Goal: Information Seeking & Learning: Understand process/instructions

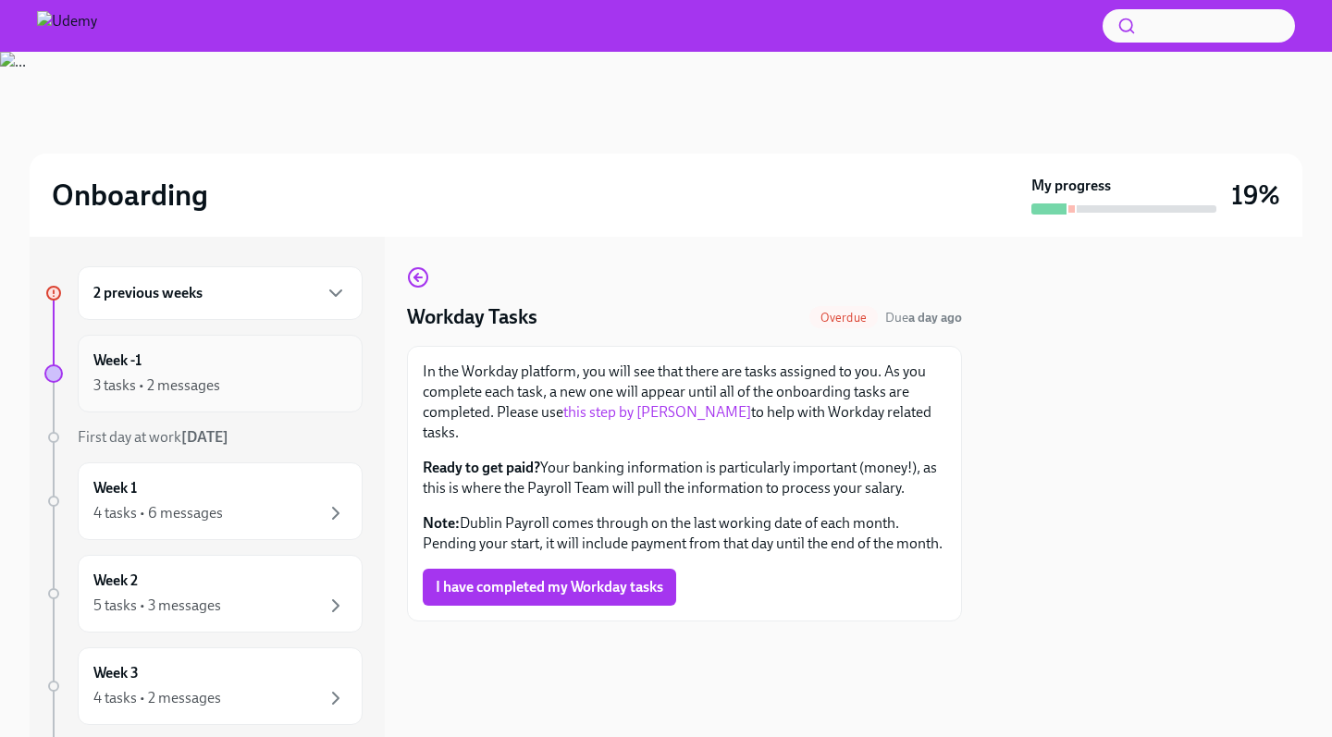
click at [253, 367] on div "Week -1 3 tasks • 2 messages" at bounding box center [219, 374] width 253 height 46
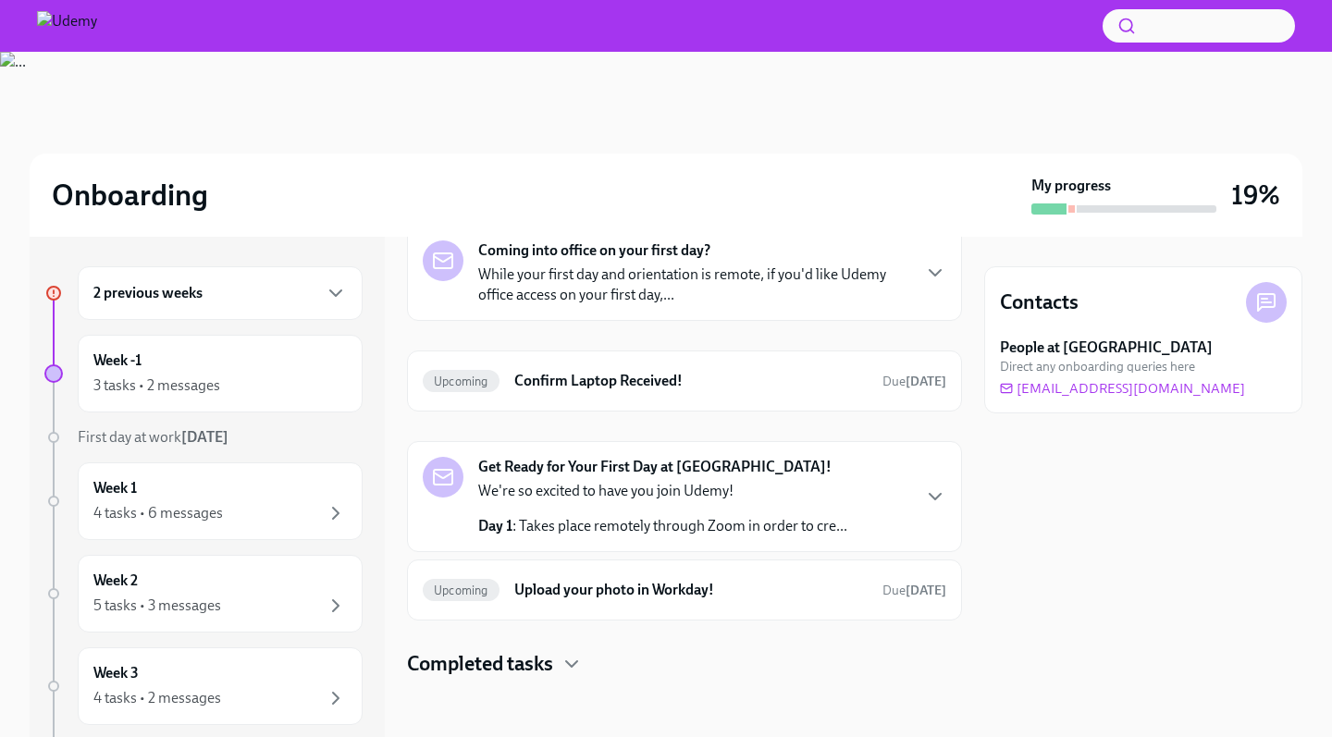
click at [567, 502] on div "We're so excited to have you join Udemy! Day 1 : Takes place remotely through Z…" at bounding box center [662, 508] width 369 height 55
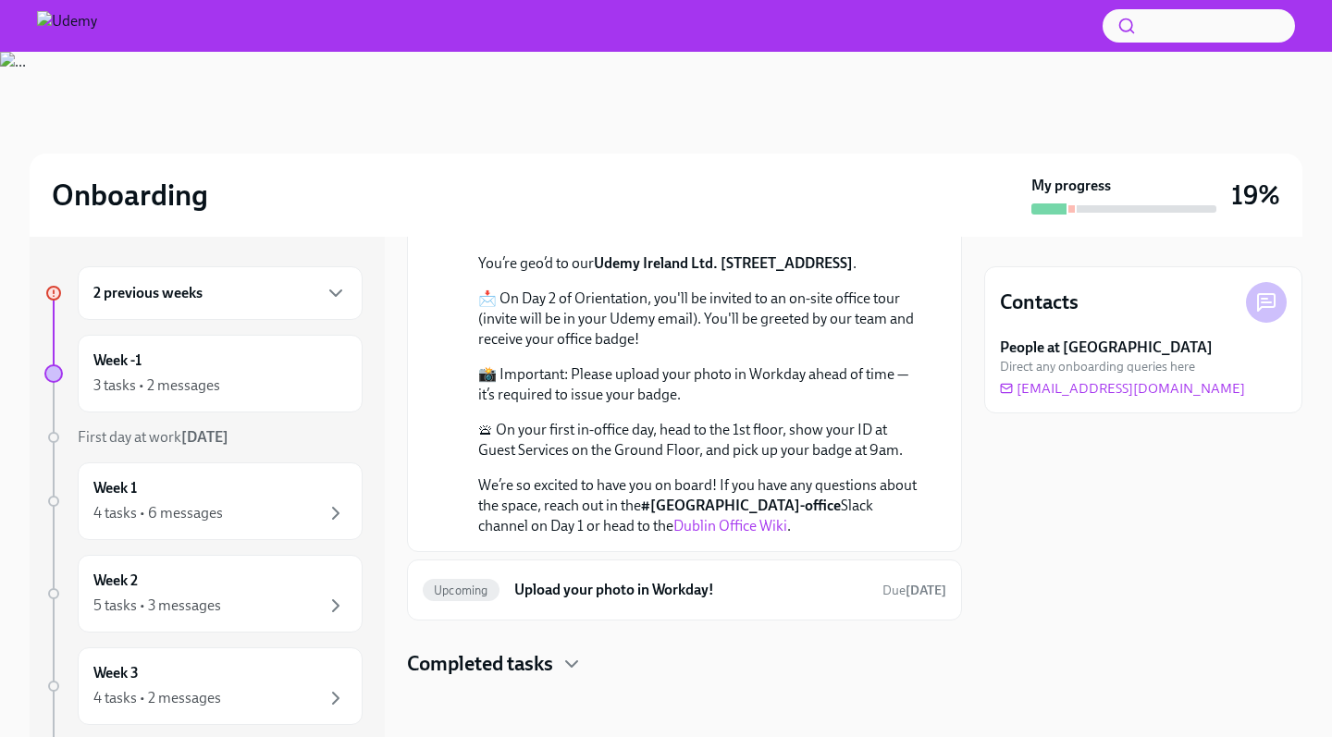
click at [561, 662] on div "Completed tasks" at bounding box center [684, 664] width 555 height 28
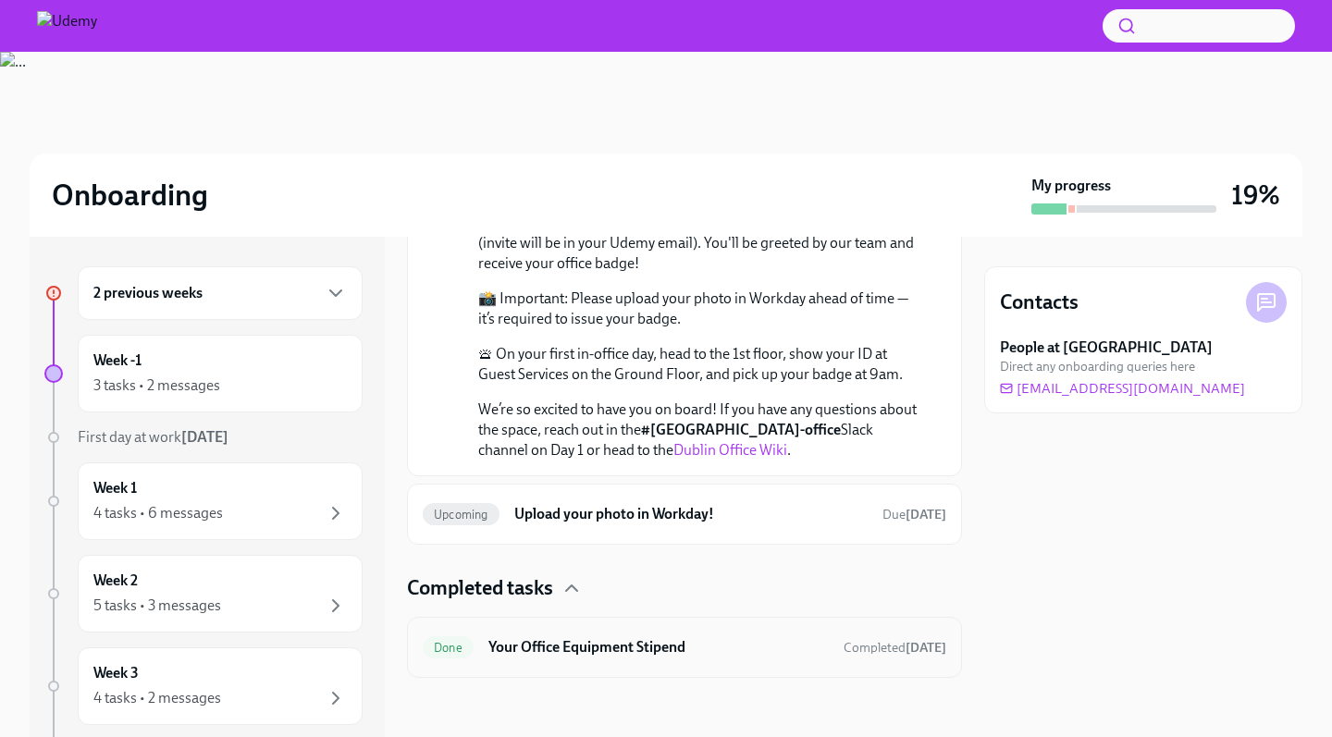
scroll to position [1149, 0]
click at [661, 517] on h6 "Upload your photo in Workday!" at bounding box center [690, 514] width 353 height 20
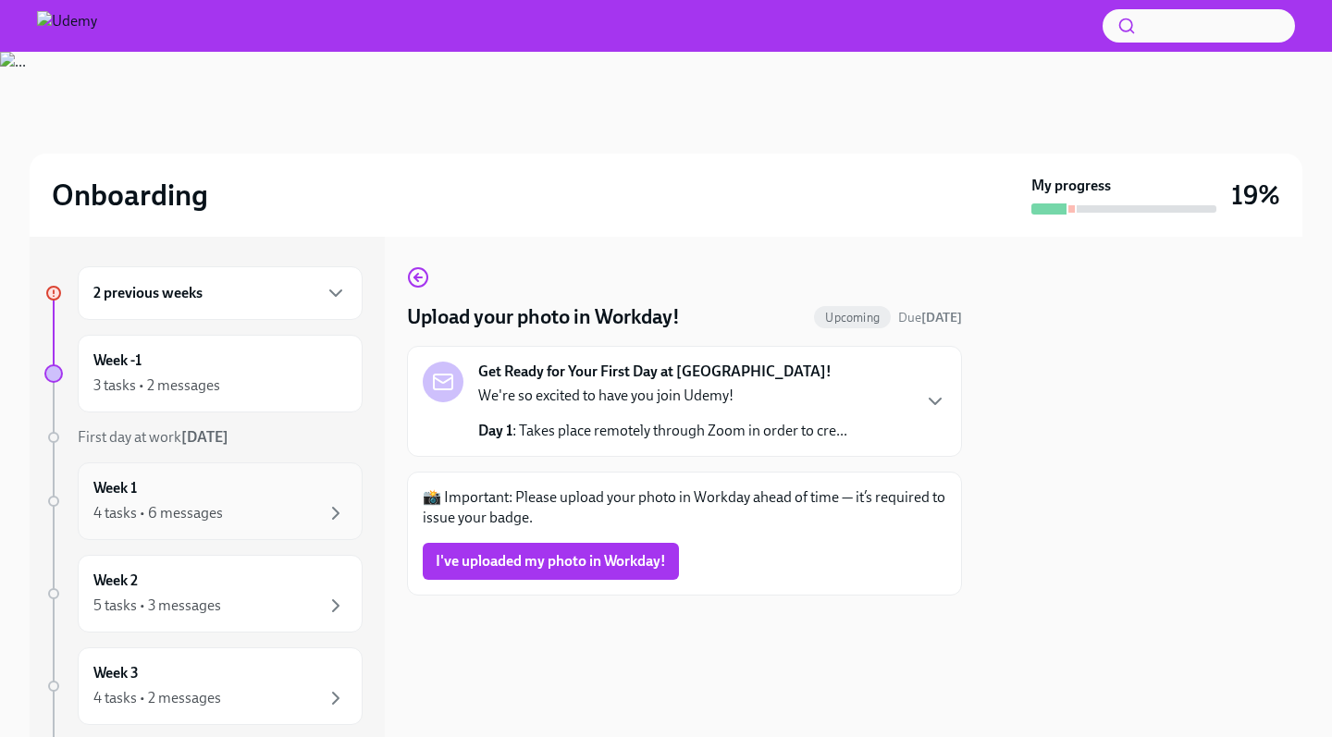
click at [224, 492] on div "Week 1 4 tasks • 6 messages" at bounding box center [219, 501] width 253 height 46
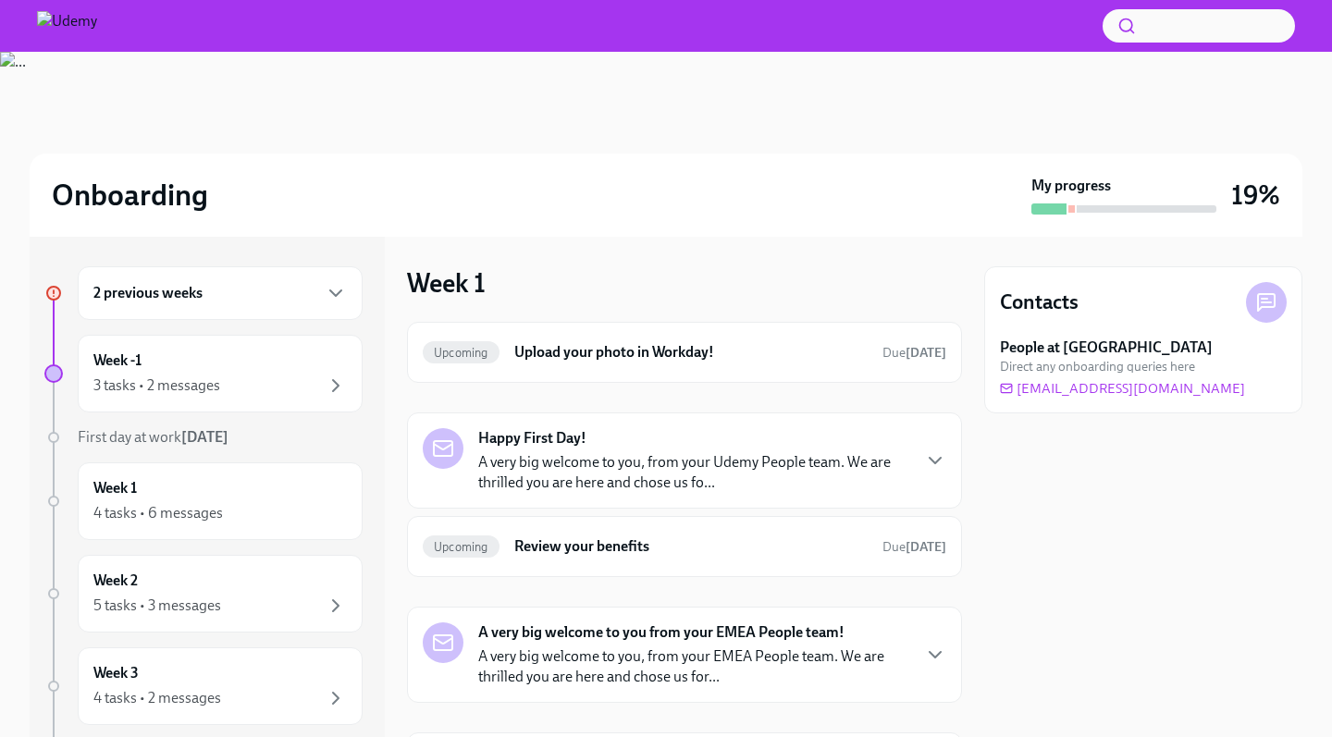
click at [530, 452] on p "A very big welcome to you, from your Udemy People team. We are thrilled you are…" at bounding box center [693, 472] width 431 height 41
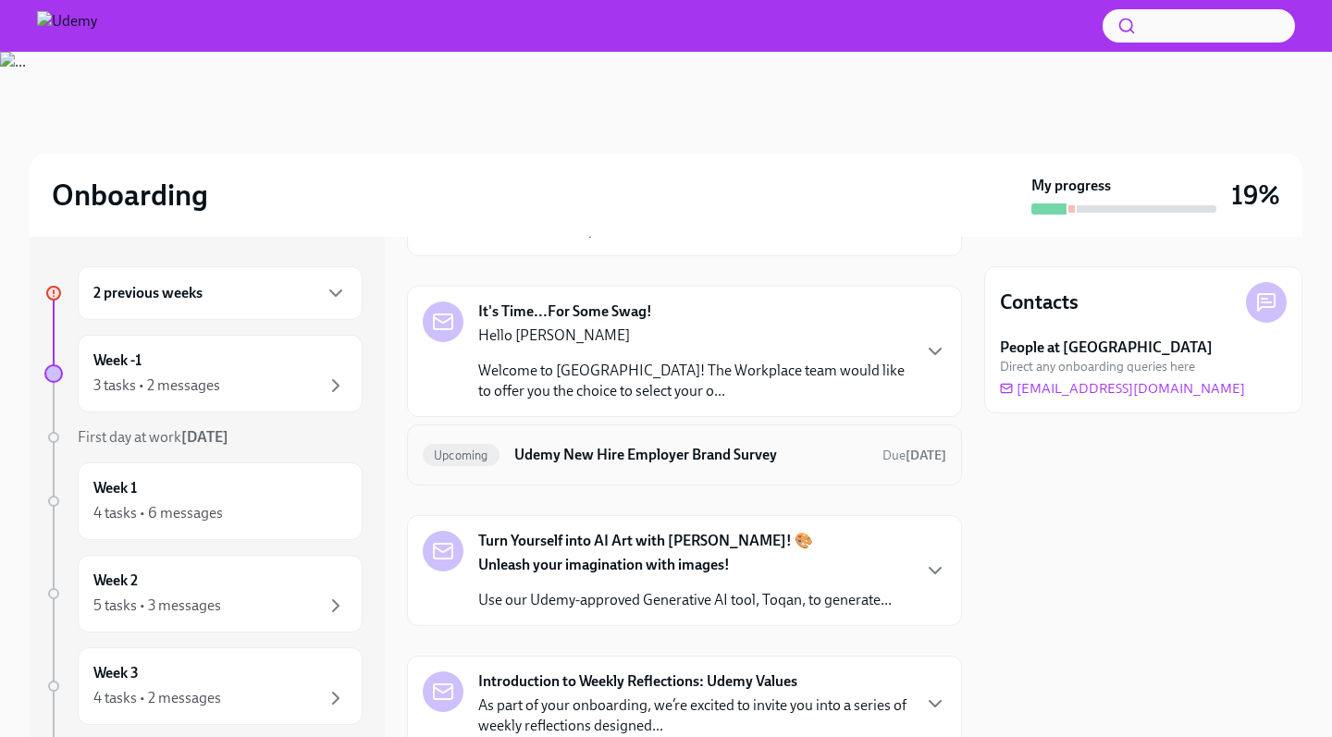
scroll to position [1365, 0]
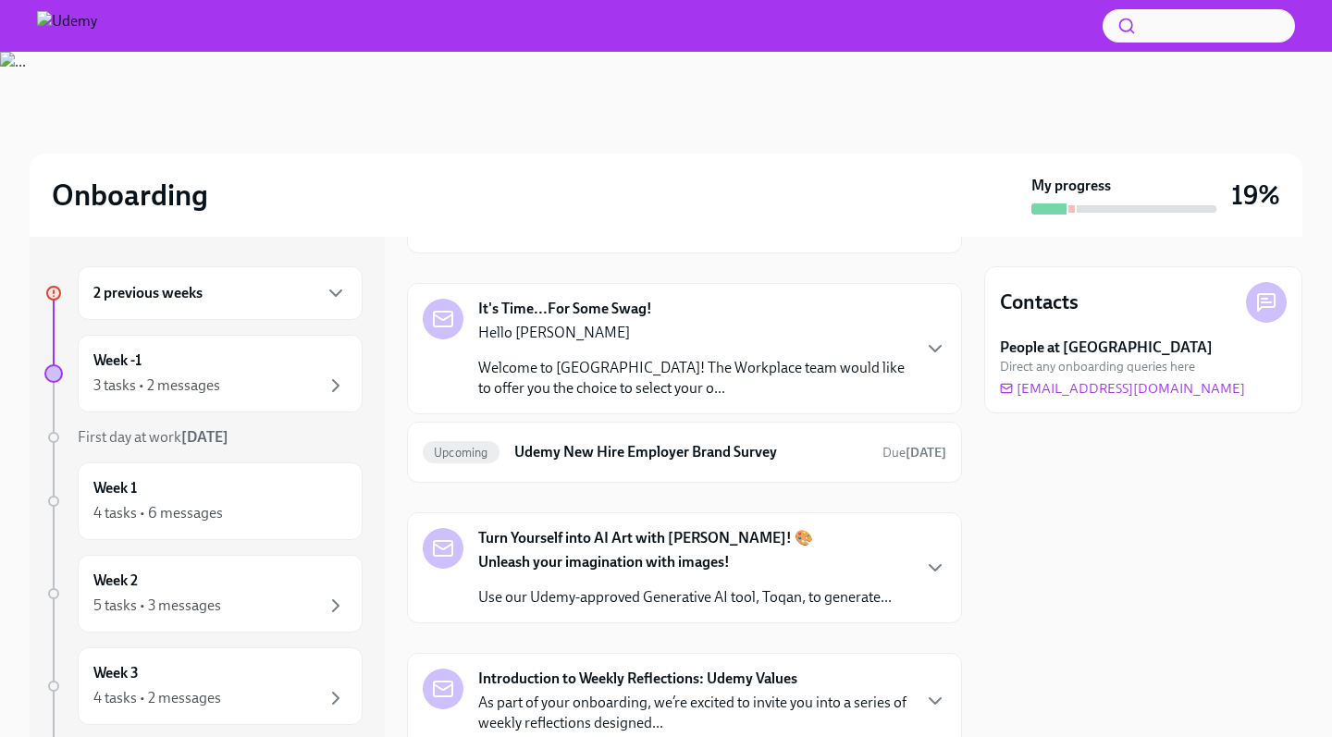
click at [722, 343] on p "Hello [PERSON_NAME]" at bounding box center [693, 333] width 431 height 20
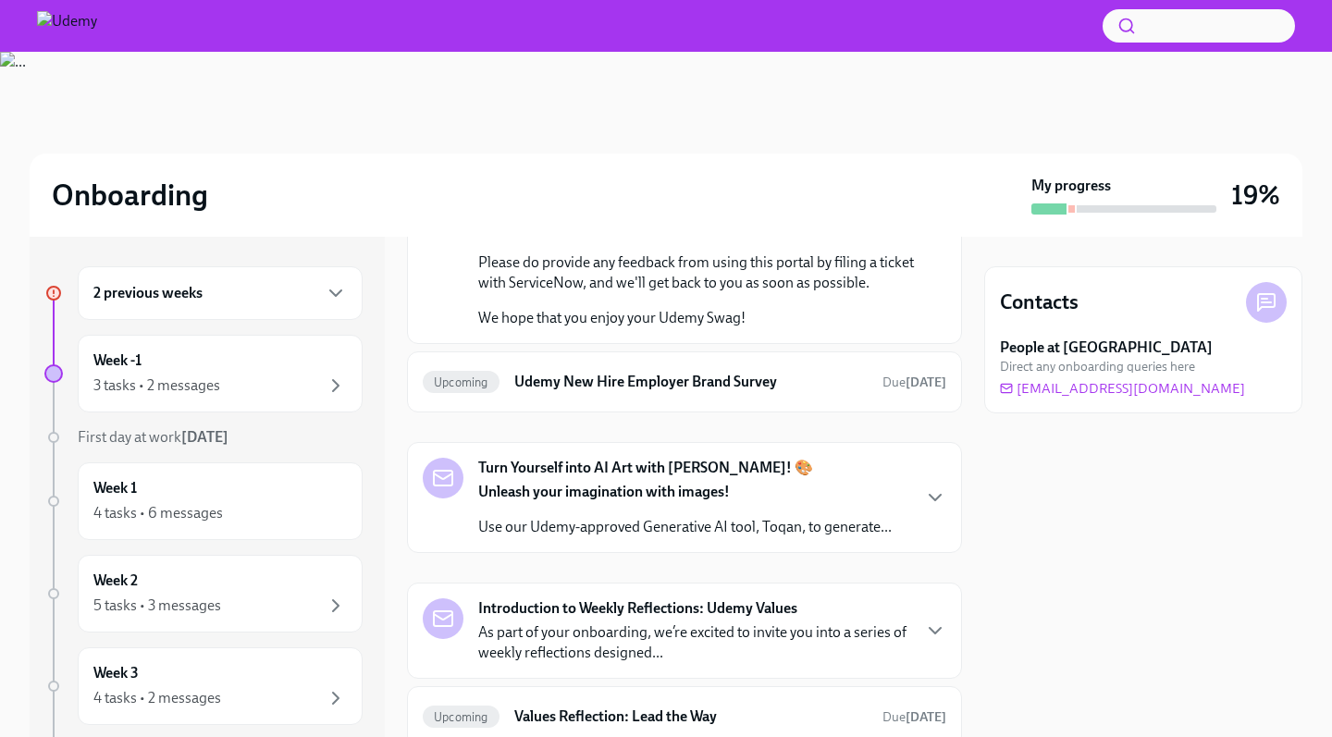
scroll to position [1874, 0]
click at [553, 35] on link "the swag portal." at bounding box center [603, 27] width 101 height 18
